Goal: Task Accomplishment & Management: Manage account settings

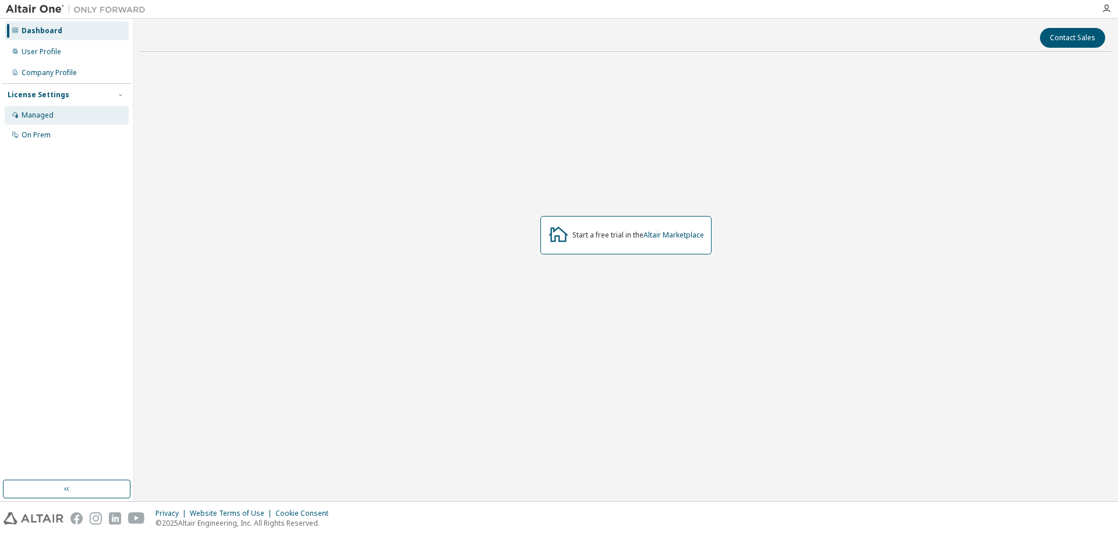
click at [34, 113] on div "Managed" at bounding box center [38, 115] width 32 height 9
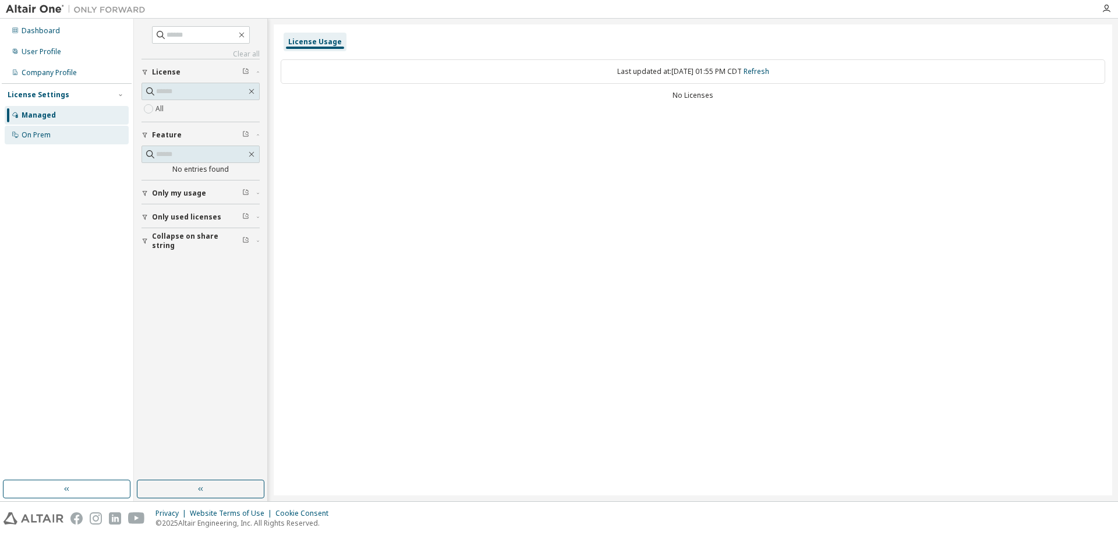
click at [40, 138] on div "On Prem" at bounding box center [36, 134] width 29 height 9
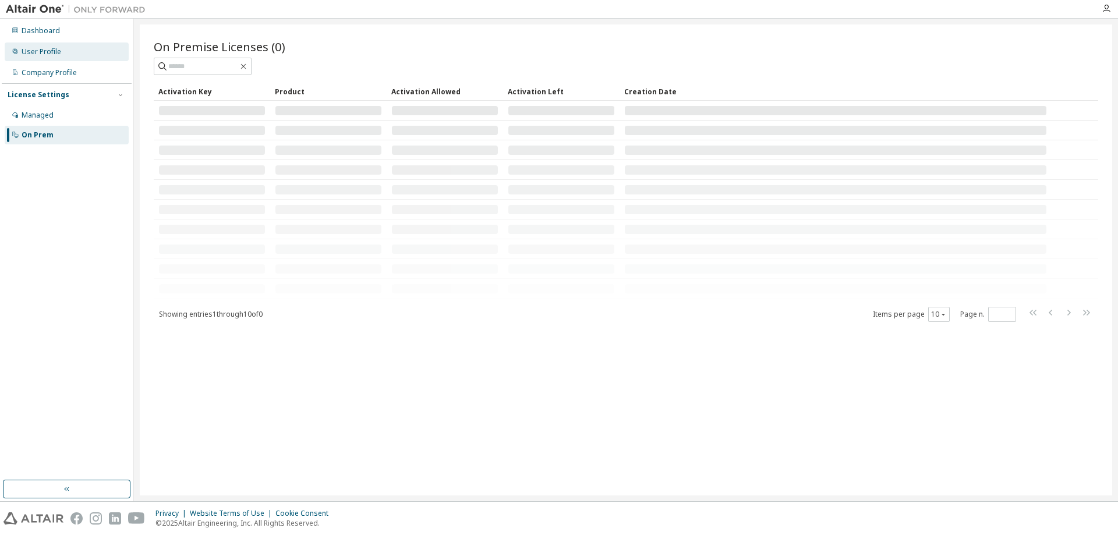
click at [46, 55] on div "User Profile" at bounding box center [42, 51] width 40 height 9
